Goal: Find contact information: Find contact information

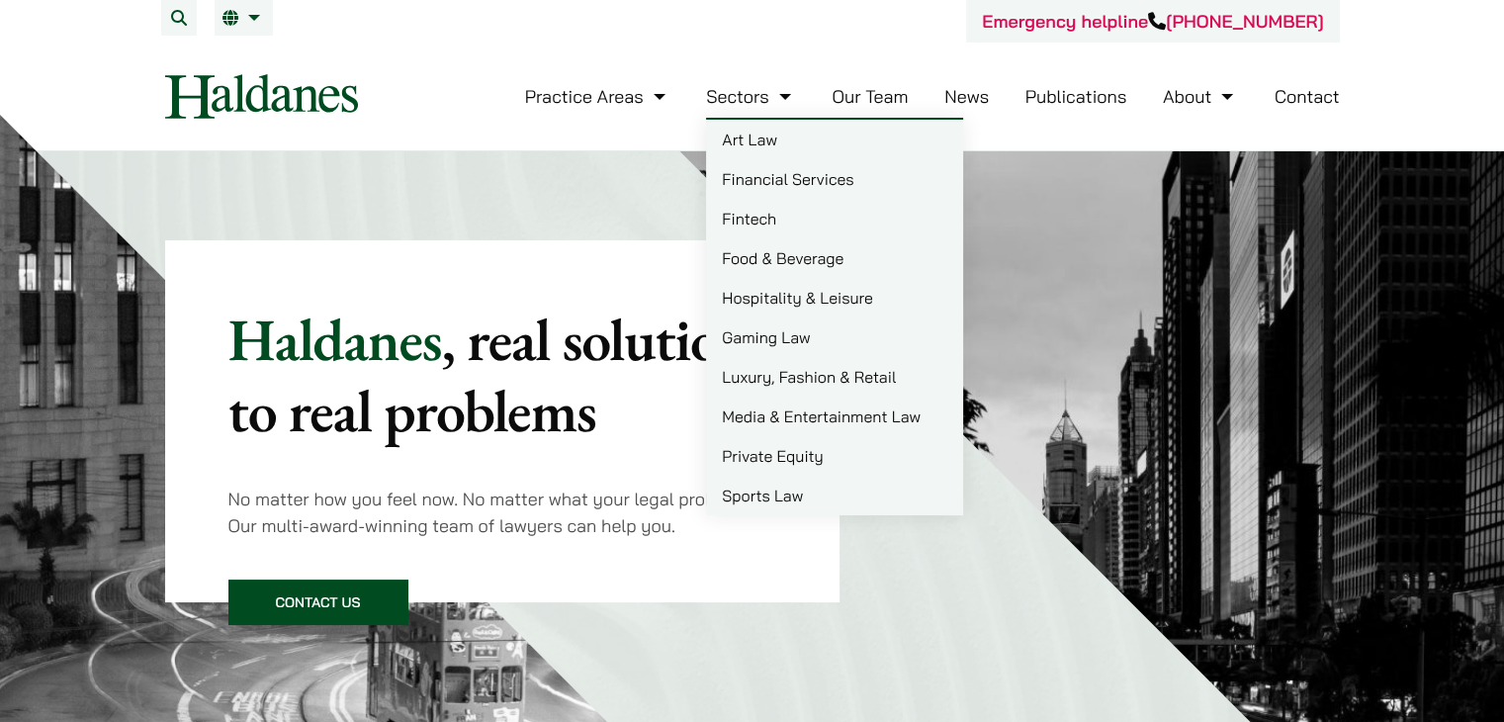
click at [886, 109] on li "Our Team" at bounding box center [869, 96] width 76 height 43
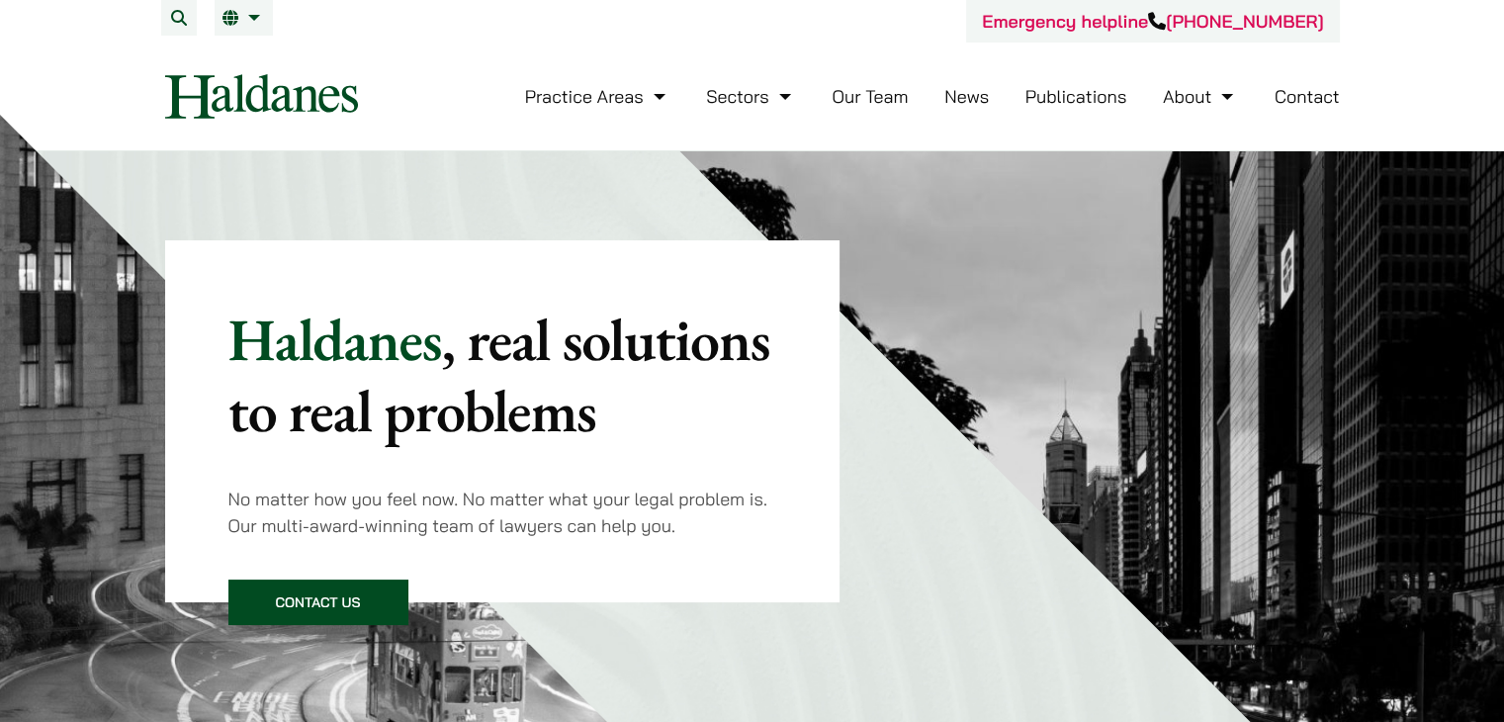
click at [885, 92] on link "Our Team" at bounding box center [869, 96] width 76 height 23
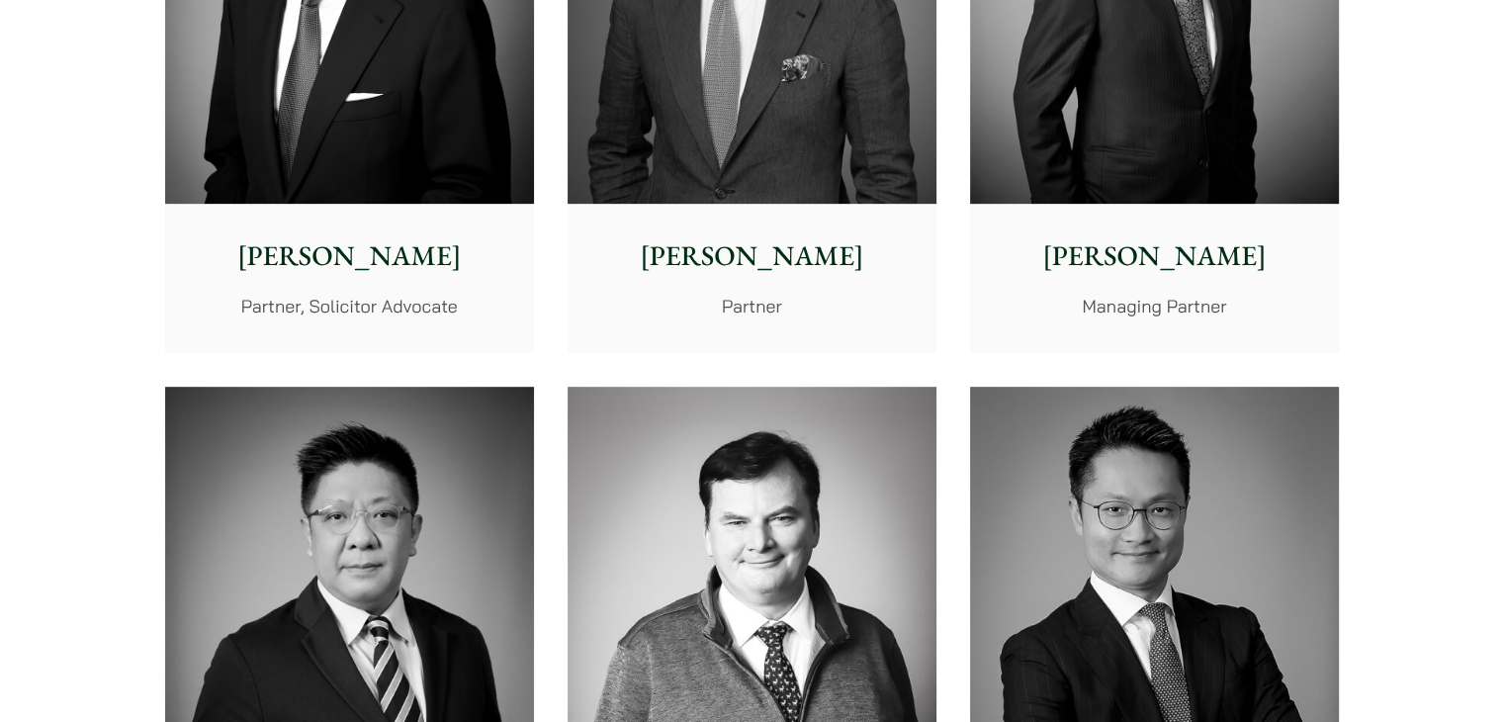
scroll to position [419, 0]
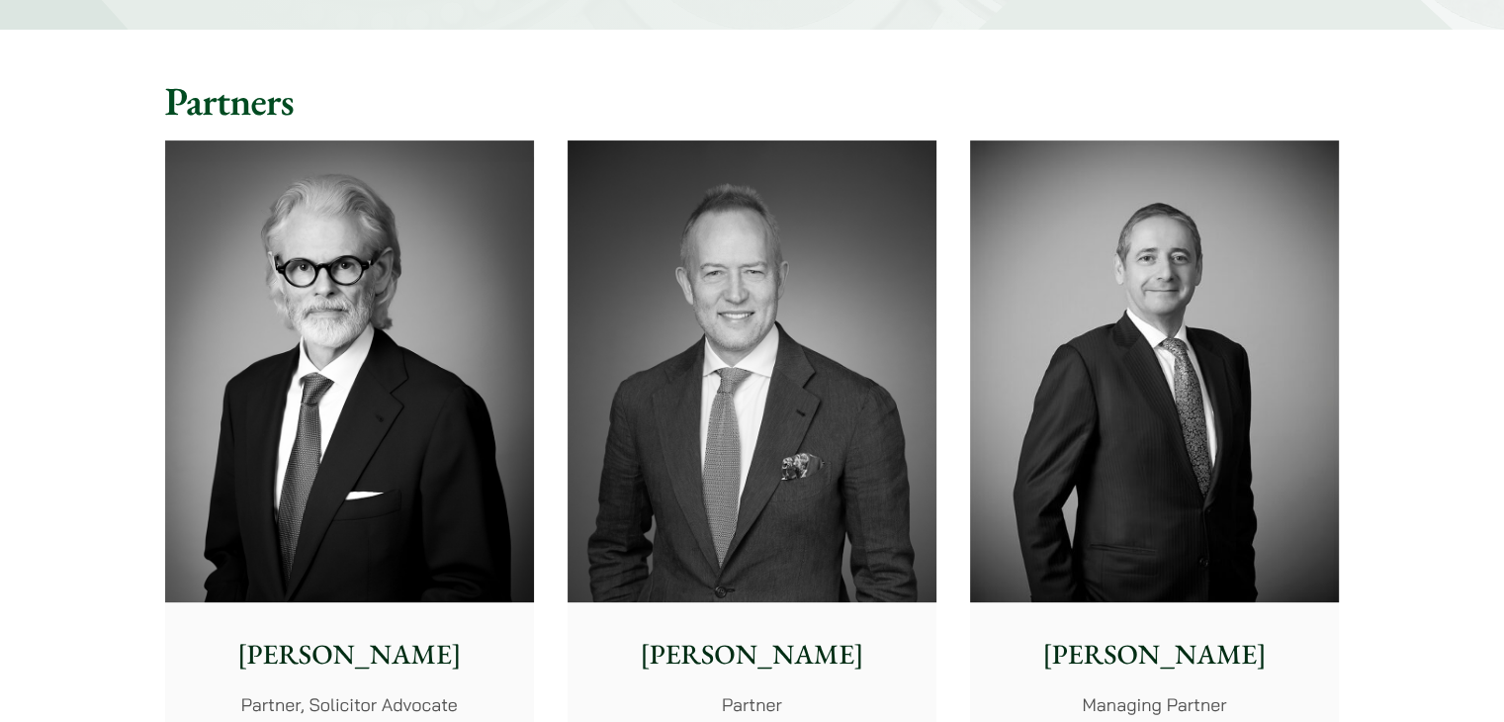
click at [1119, 394] on img at bounding box center [1154, 371] width 369 height 462
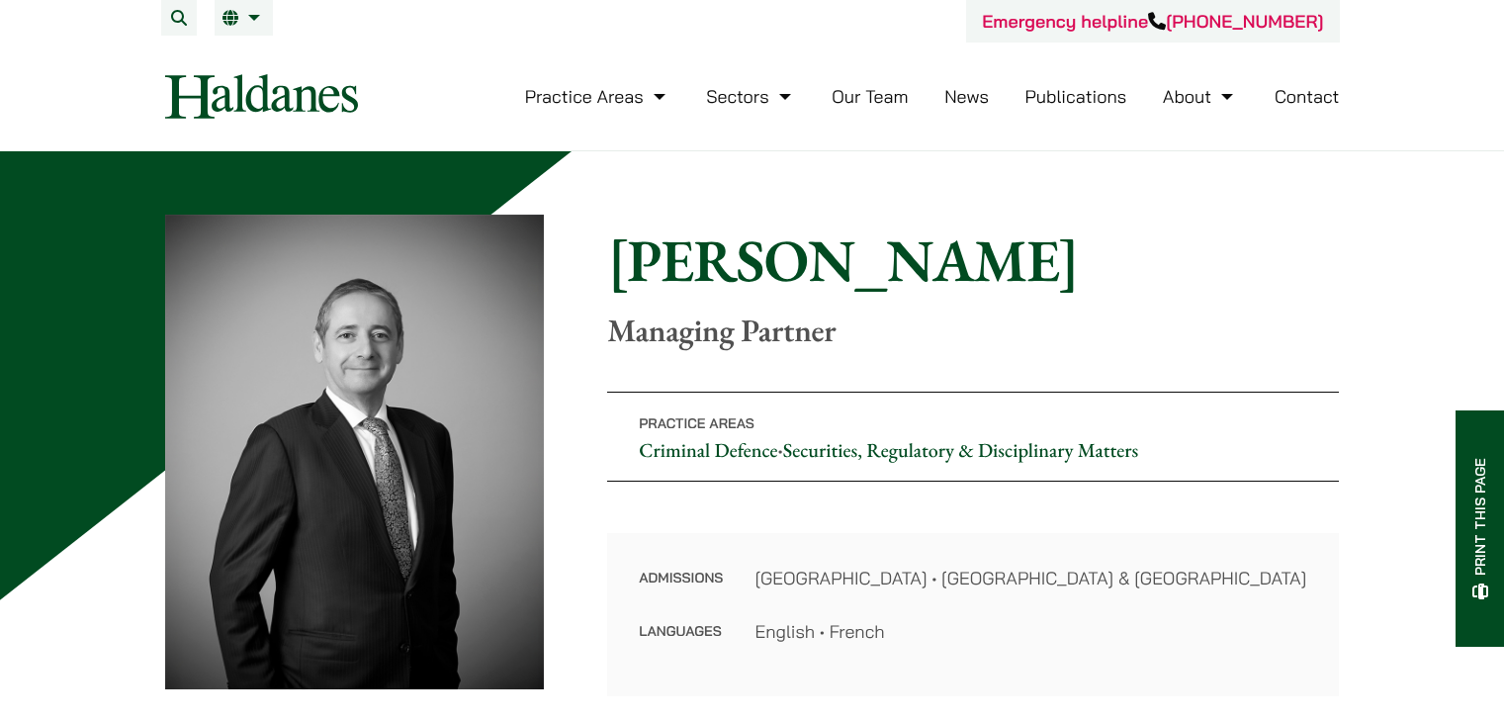
scroll to position [395, 0]
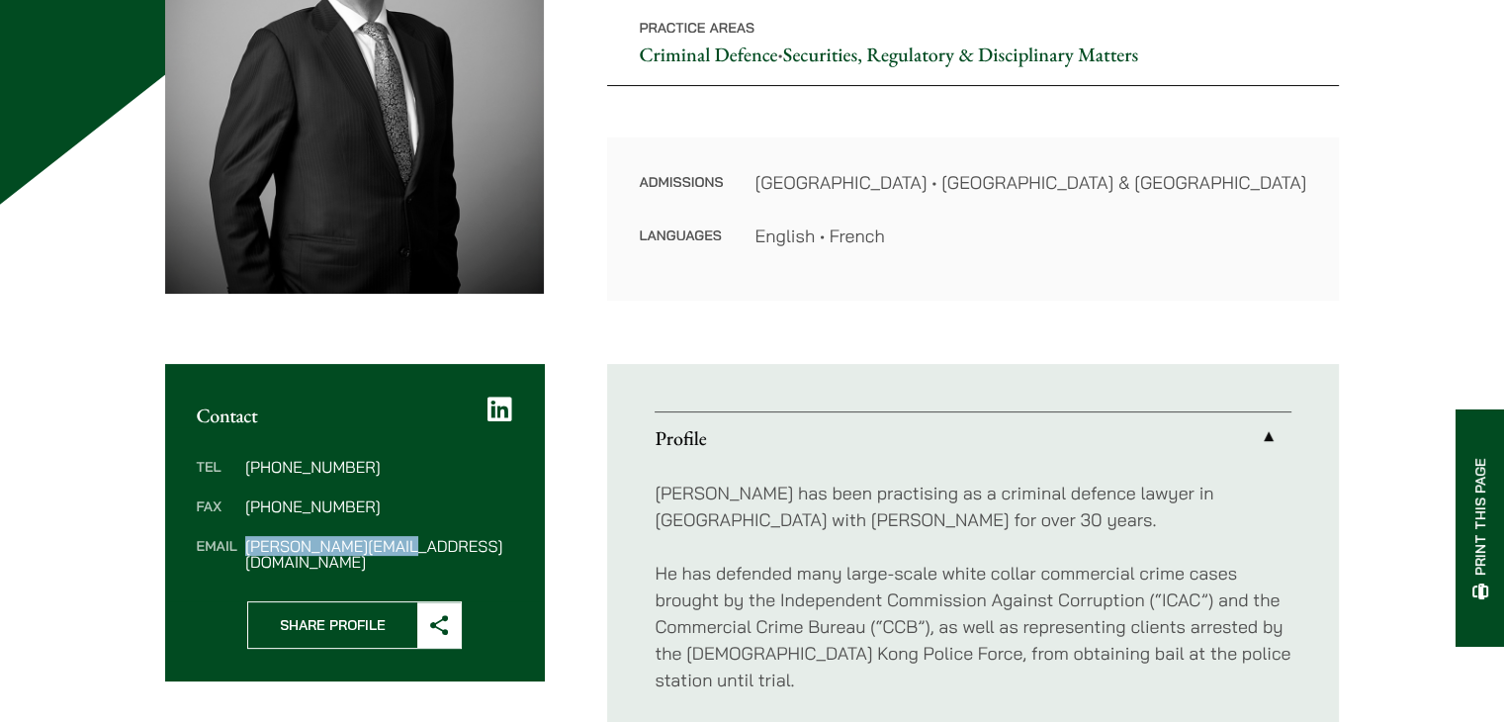
drag, startPoint x: 448, startPoint y: 543, endPoint x: 247, endPoint y: 547, distance: 200.7
click at [247, 547] on dd "powner@haldanes.com" at bounding box center [378, 554] width 267 height 32
copy dd "powner@haldanes.com"
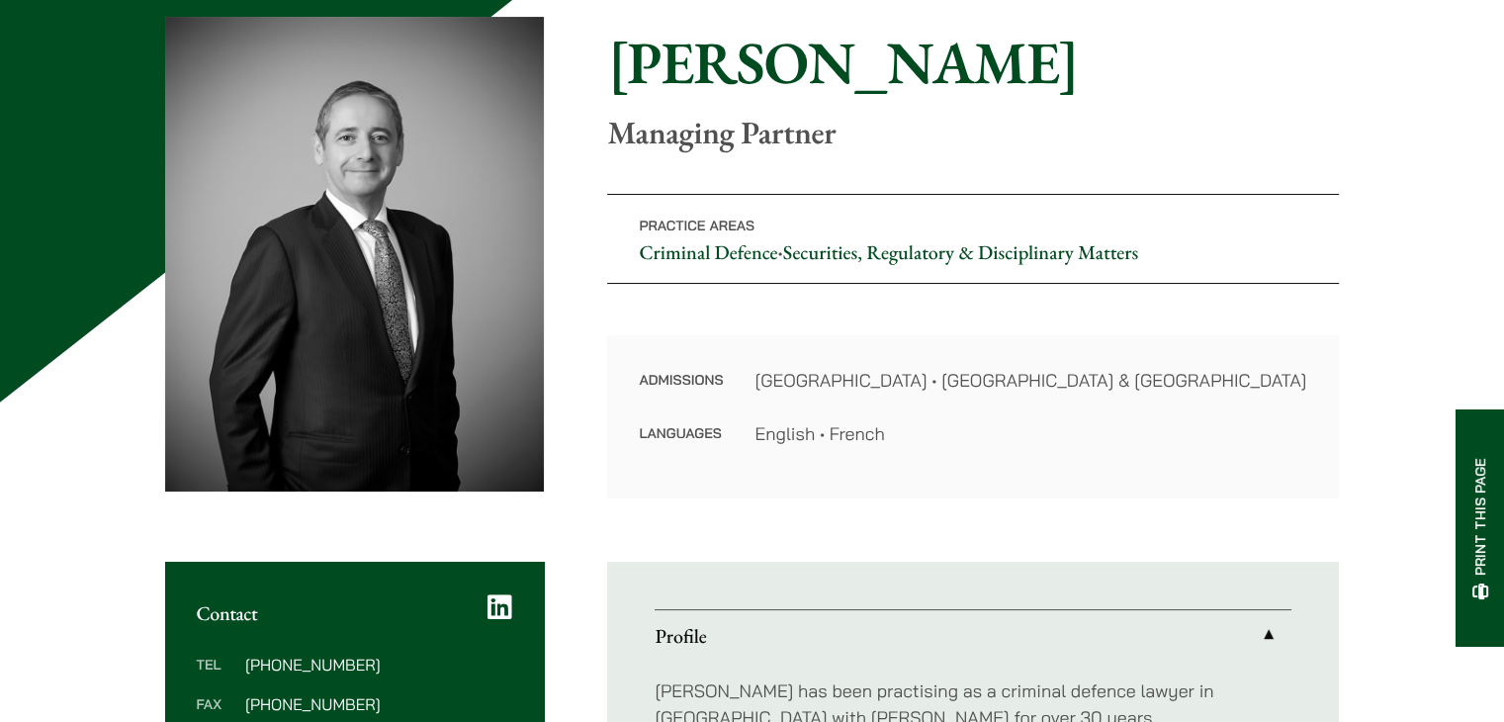
scroll to position [0, 0]
